Goal: Ask a question

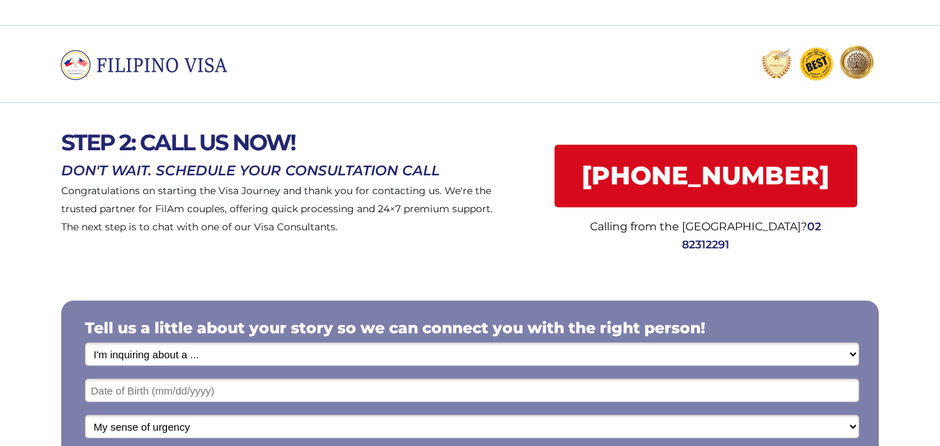
click at [851, 357] on select "I'm inquiring about a ... I don't know or other services Retirement Visa for Th…" at bounding box center [472, 354] width 774 height 24
select select "1795"
click at [85, 342] on select "I'm inquiring about a ... I don't know or other services Retirement Visa for Th…" at bounding box center [472, 354] width 774 height 24
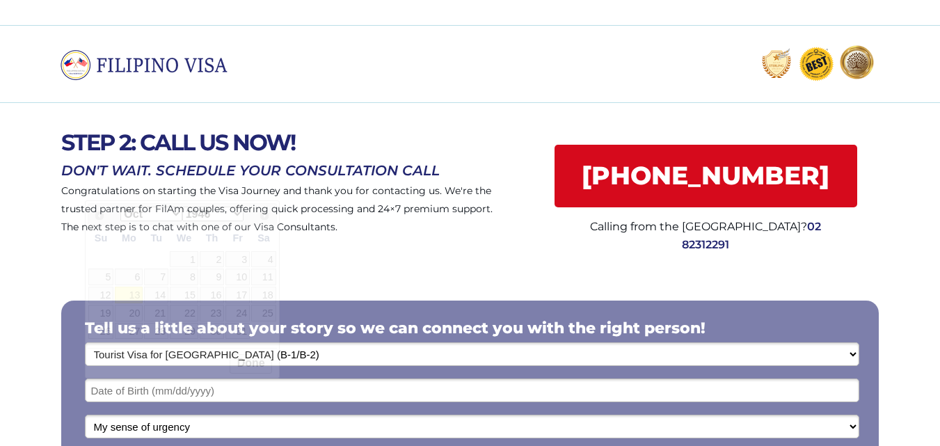
click at [801, 390] on input "text" at bounding box center [472, 390] width 774 height 24
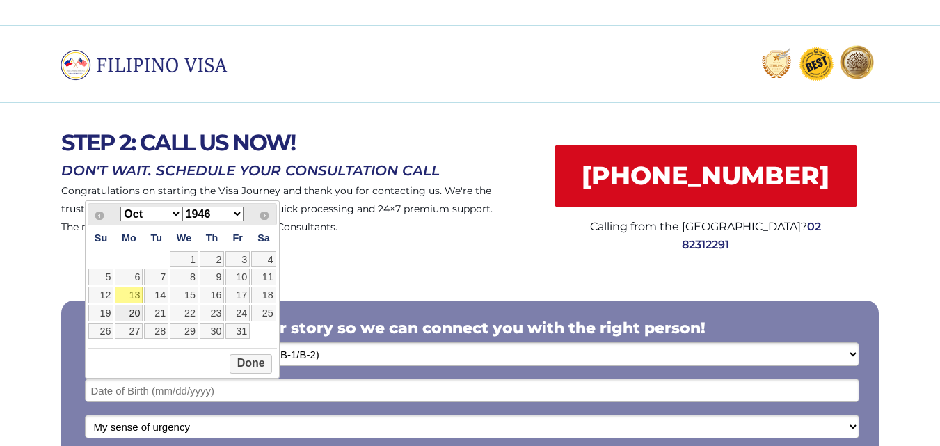
click at [135, 312] on link "20" at bounding box center [129, 313] width 28 height 17
type input "10/20/2025"
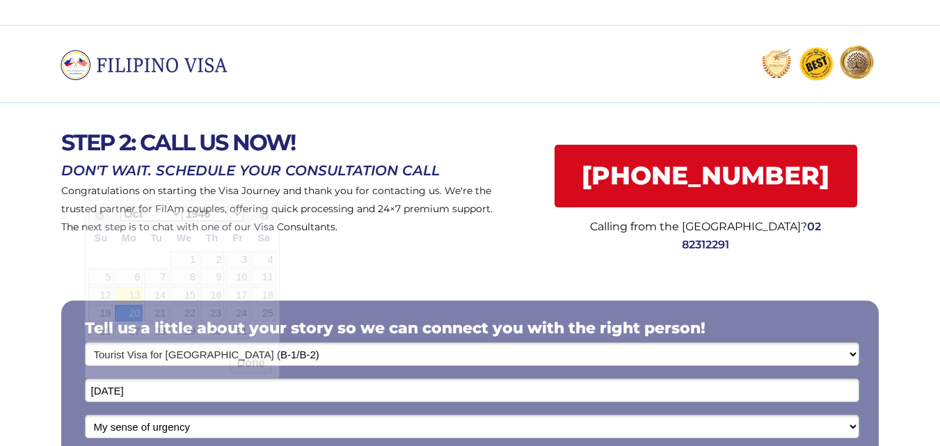
click at [159, 392] on input "10/20/2025" at bounding box center [472, 390] width 774 height 24
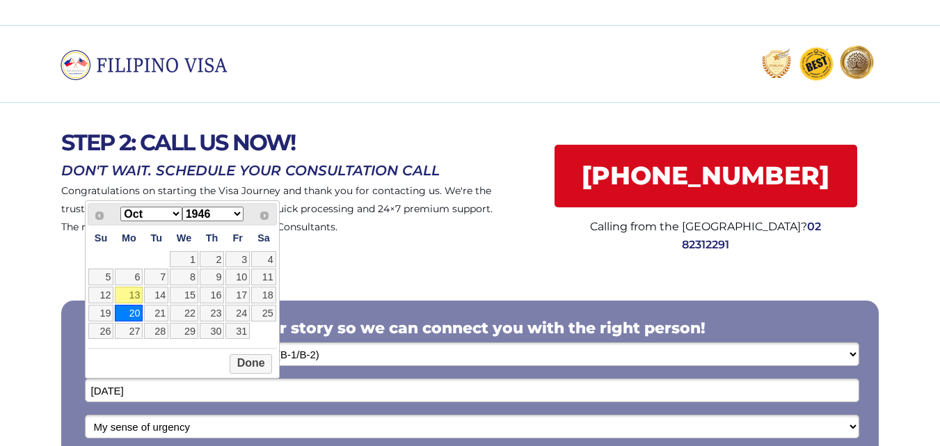
click at [236, 213] on select "1946 1947 1948 1949 1950 1951 1952 1953 1954 1955 1956 1957 1958 1959 1960 1961…" at bounding box center [212, 214] width 61 height 15
click at [244, 362] on button "Done" at bounding box center [251, 363] width 42 height 19
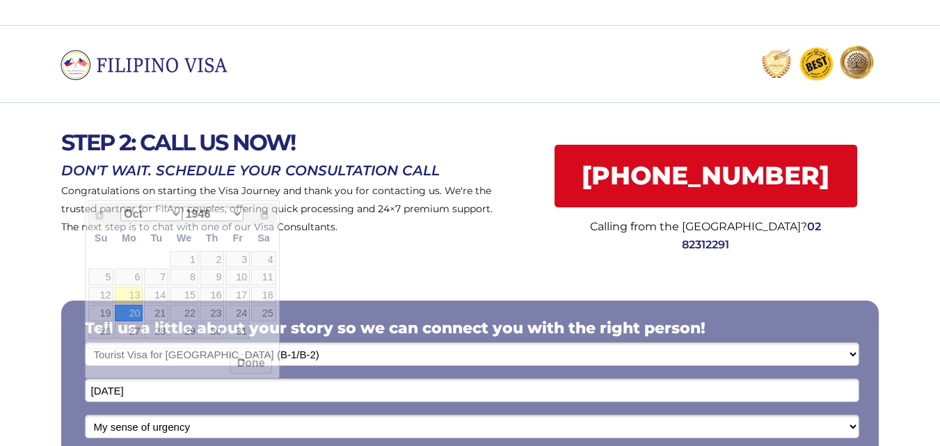
click at [149, 391] on input "10/20/2025" at bounding box center [472, 390] width 774 height 24
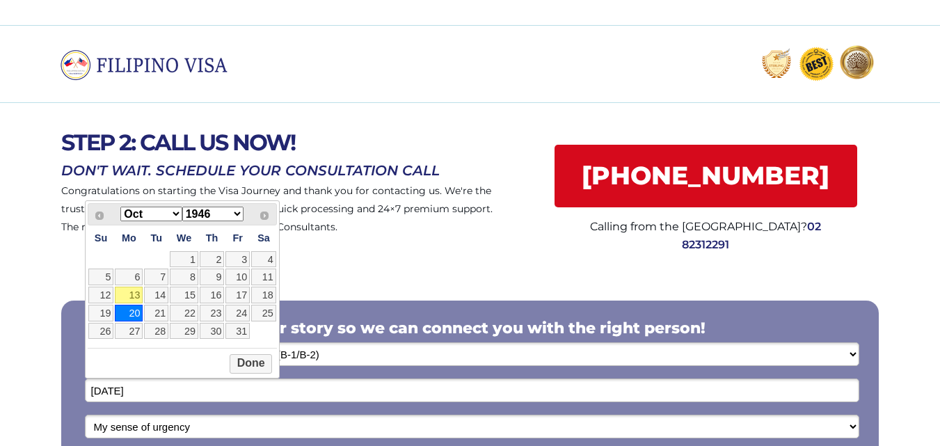
click at [235, 213] on select "1946 1947 1948 1949 1950 1951 1952 1953 1954 1955 1956 1957 1958 1959 1960 1961…" at bounding box center [212, 214] width 61 height 15
click at [264, 212] on span "Next" at bounding box center [264, 215] width 11 height 11
click at [175, 209] on select "Jan Feb Mar Apr May Jun Jul Aug Sep Oct Nov Dec" at bounding box center [150, 214] width 61 height 15
click at [250, 362] on button "Done" at bounding box center [251, 363] width 42 height 19
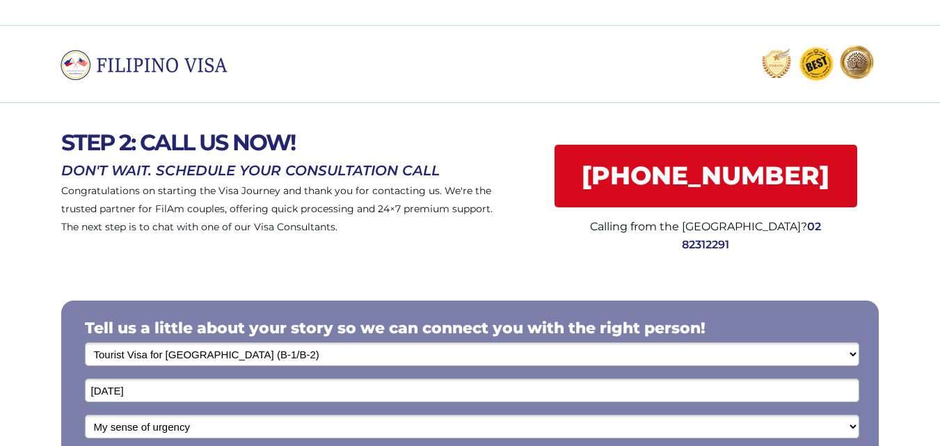
click at [845, 425] on select "My sense of urgency Low Priority - I'm just looking Medium High Priority - I ne…" at bounding box center [472, 427] width 774 height 24
select select "1804"
click at [85, 415] on select "My sense of urgency Low Priority - I'm just looking Medium High Priority - I ne…" at bounding box center [472, 427] width 774 height 24
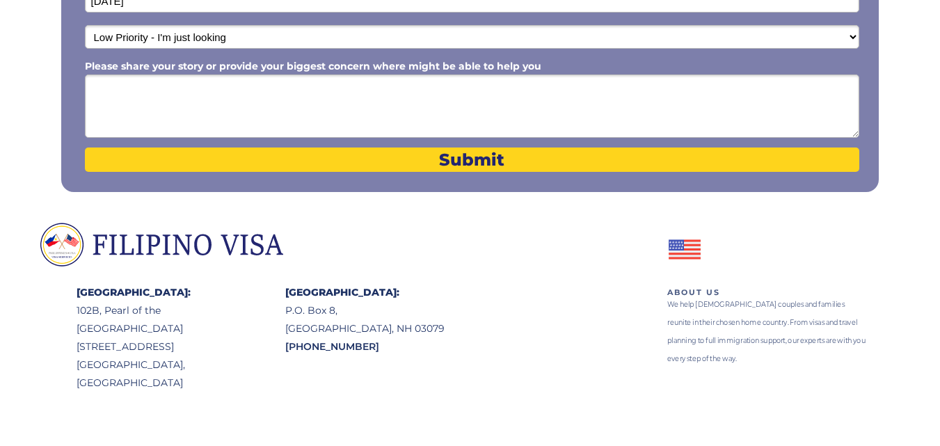
click at [289, 97] on textarea "Please share your story or provide your biggest concern where might be able to …" at bounding box center [472, 105] width 774 height 63
type textarea "c"
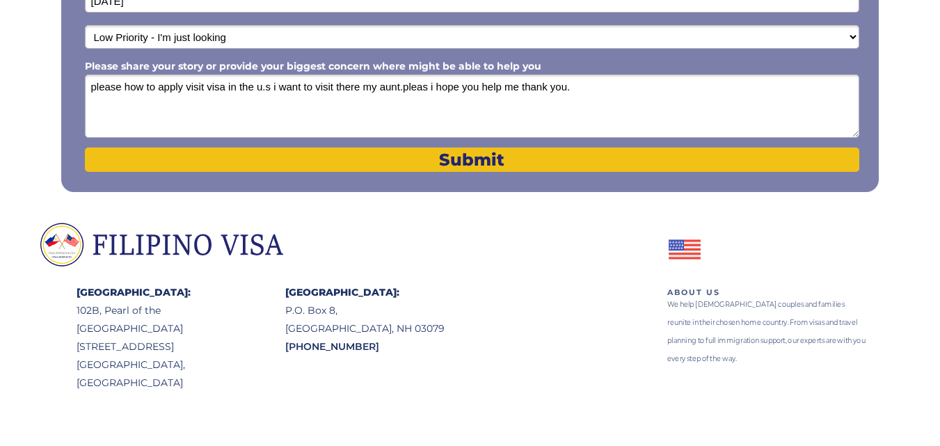
type textarea "please how to apply visit visa in the u.s i want to visit there my aunt.pleas i…"
click at [450, 152] on span "Submit" at bounding box center [472, 160] width 774 height 20
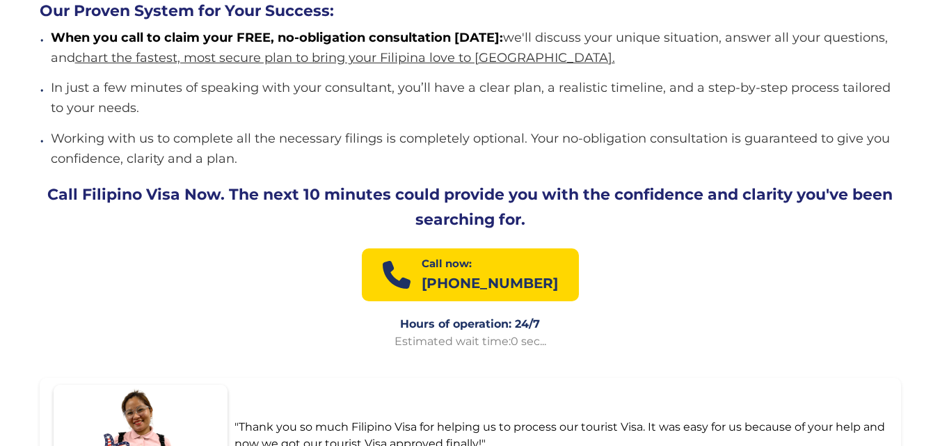
scroll to position [1948, 0]
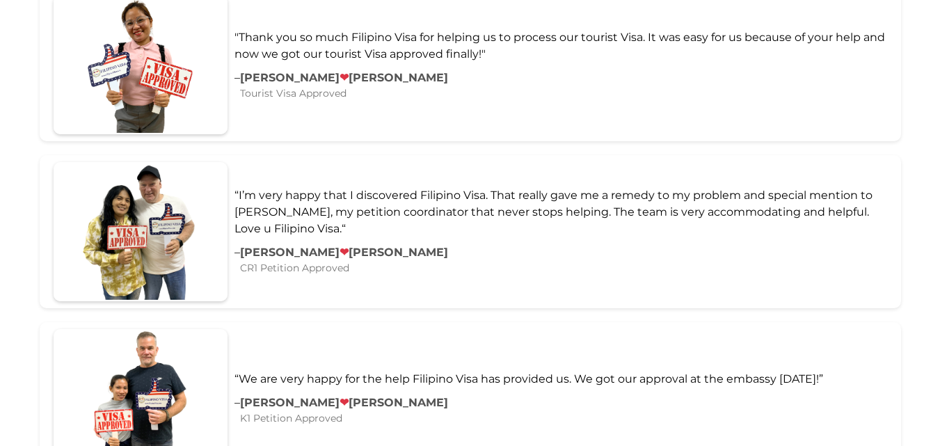
click at [530, 92] on div ""Thank you so much Filipino Visa for helping us to process our tourist Visa. It…" at bounding box center [470, 64] width 861 height 153
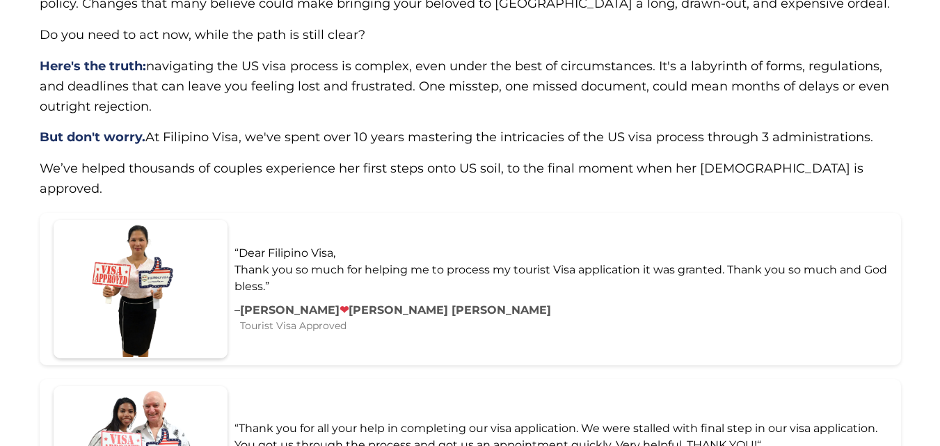
scroll to position [0, 0]
